Goal: Task Accomplishment & Management: Manage account settings

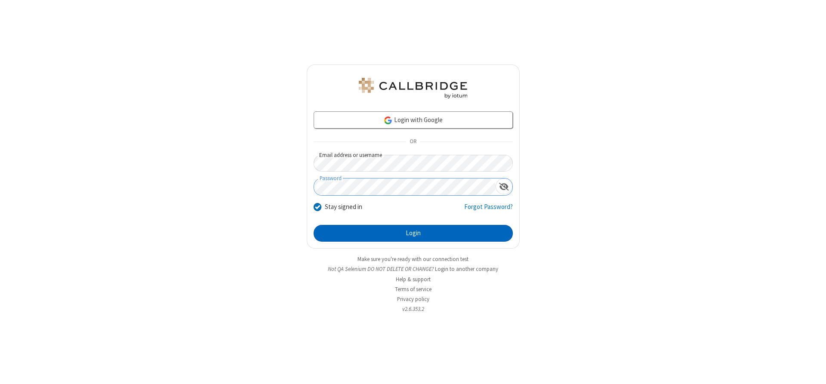
click at [413, 233] on button "Login" at bounding box center [413, 233] width 199 height 17
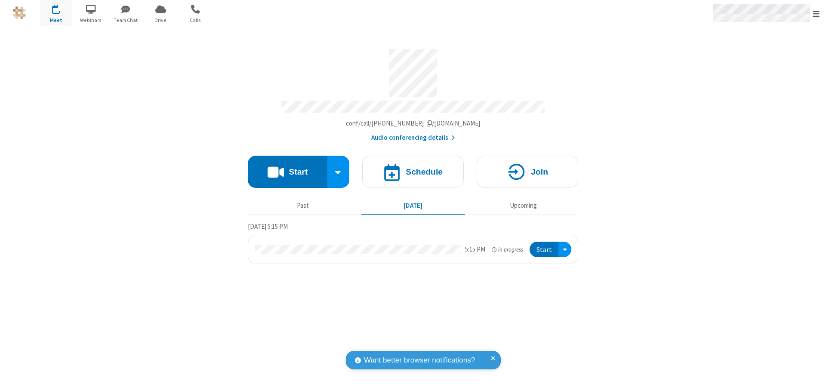
click at [816, 13] on span "Open menu" at bounding box center [816, 13] width 7 height 9
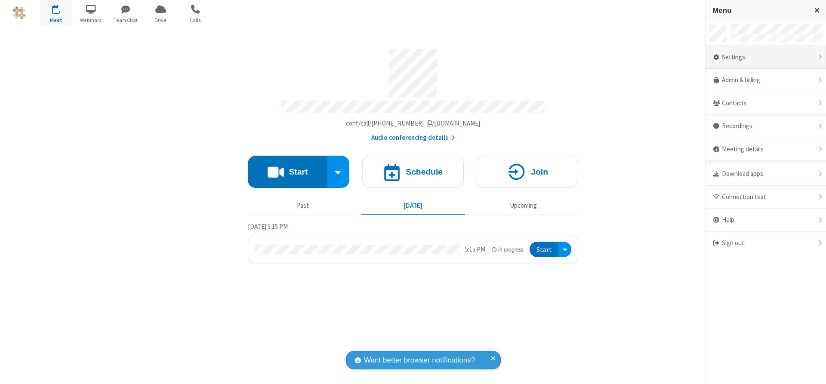
click at [766, 57] on div "Settings" at bounding box center [766, 57] width 120 height 23
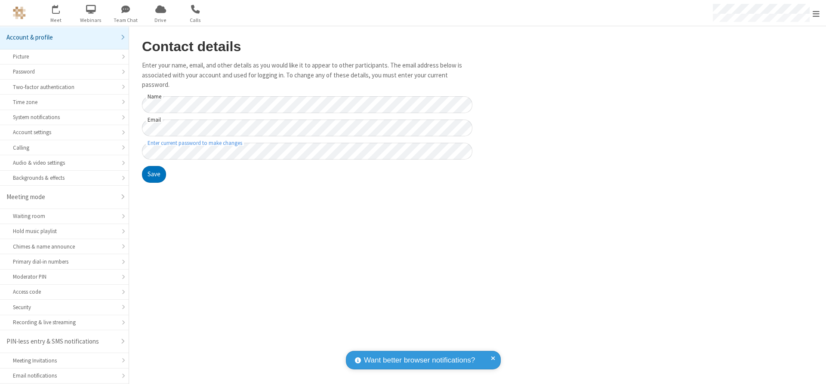
scroll to position [22, 0]
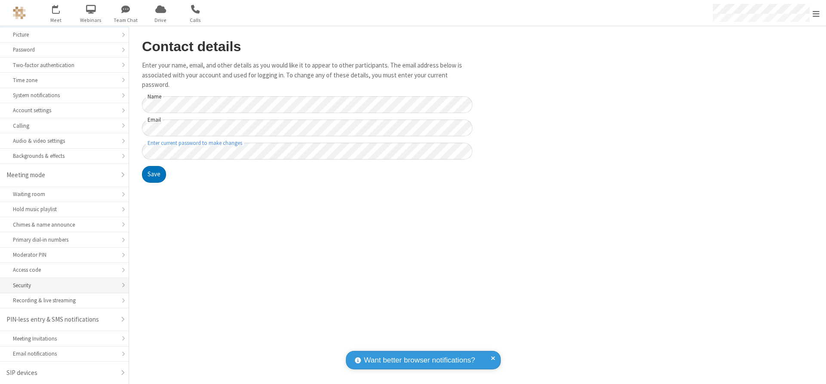
click at [61, 285] on div "Security" at bounding box center [64, 285] width 103 height 8
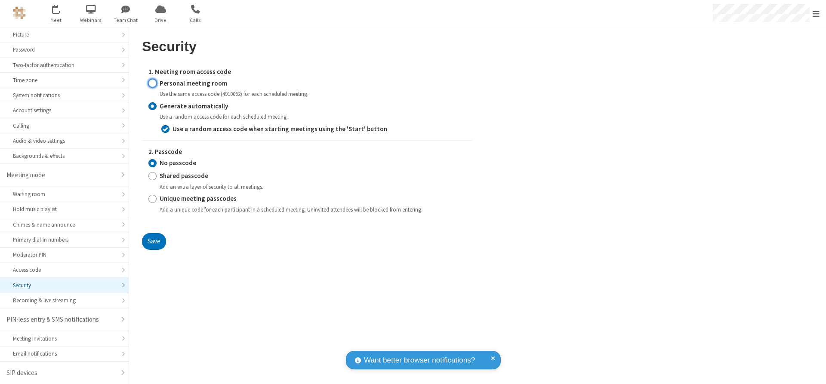
click at [152, 83] on input "Personal meeting room" at bounding box center [152, 83] width 8 height 9
radio input "true"
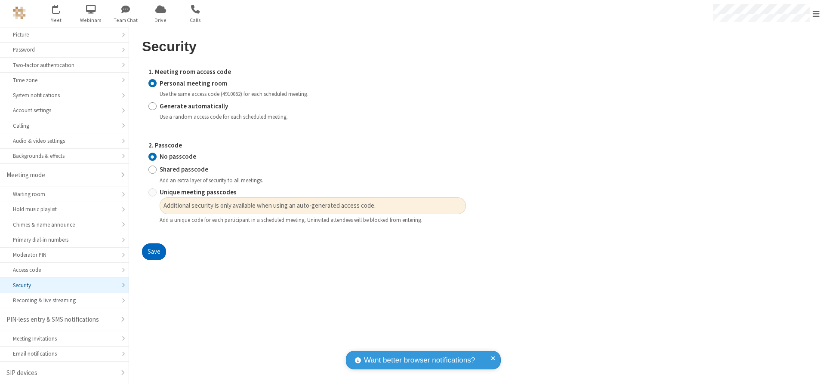
click at [154, 252] on button "Save" at bounding box center [154, 251] width 24 height 17
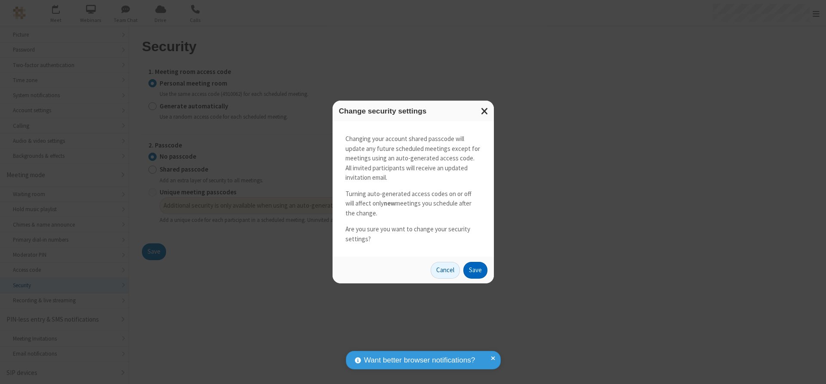
click at [475, 270] on button "Save" at bounding box center [475, 270] width 24 height 17
